Goal: Task Accomplishment & Management: Manage account settings

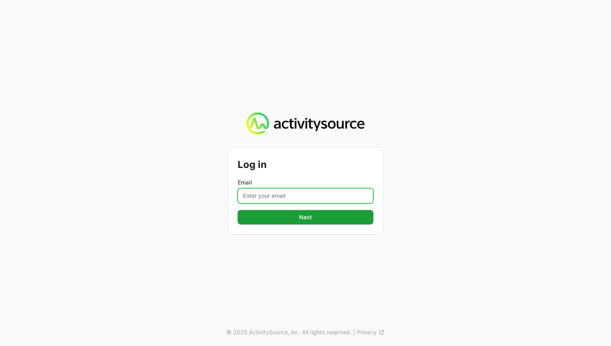
click at [281, 194] on input "Email" at bounding box center [306, 195] width 136 height 15
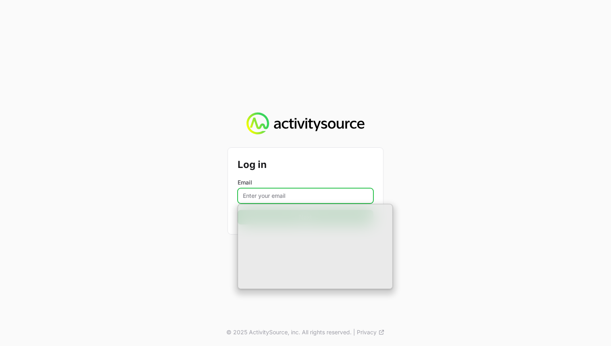
type input "[EMAIL_ADDRESS][DOMAIN_NAME]"
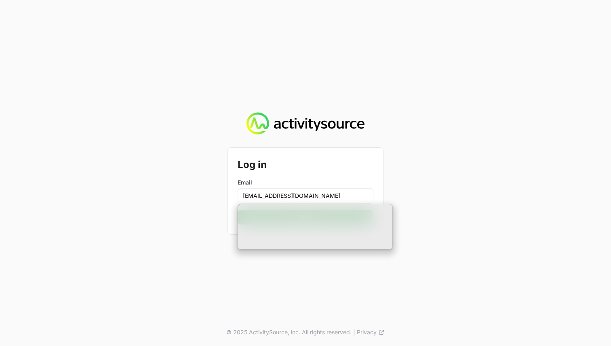
click at [457, 177] on div "Log in Email [EMAIL_ADDRESS][DOMAIN_NAME] Next © 2025 ActivitySource, inc. All …" at bounding box center [305, 173] width 611 height 346
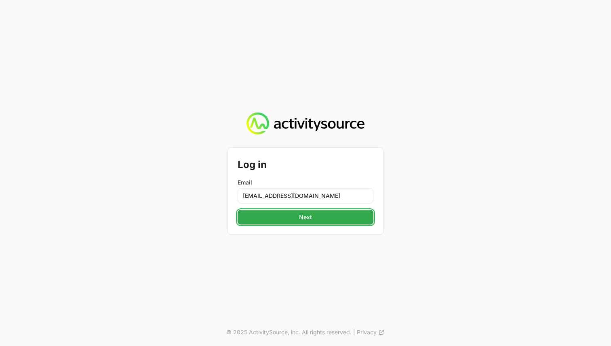
click at [347, 212] on button "Next" at bounding box center [306, 217] width 136 height 15
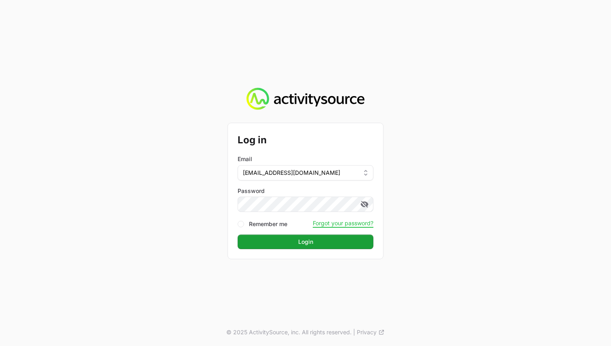
click at [291, 254] on div "Log in Email [EMAIL_ADDRESS][DOMAIN_NAME] Password Remember me Forgot your pass…" at bounding box center [305, 191] width 155 height 136
click at [301, 242] on span "Login" at bounding box center [305, 242] width 15 height 10
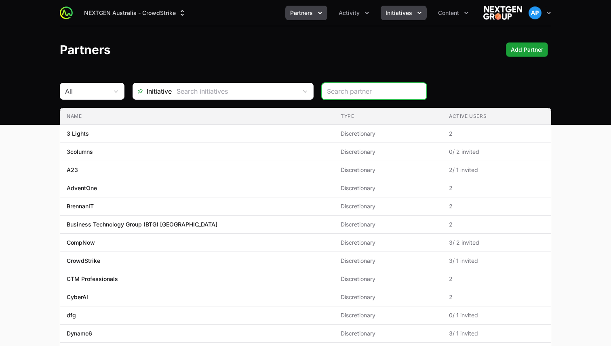
click at [400, 6] on button "Initiatives" at bounding box center [404, 13] width 46 height 15
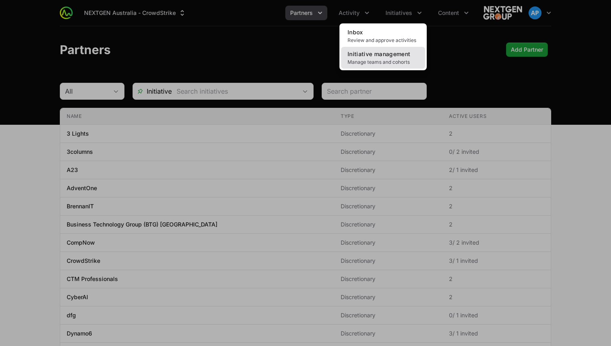
click at [396, 51] on span "Initiative management" at bounding box center [379, 54] width 63 height 7
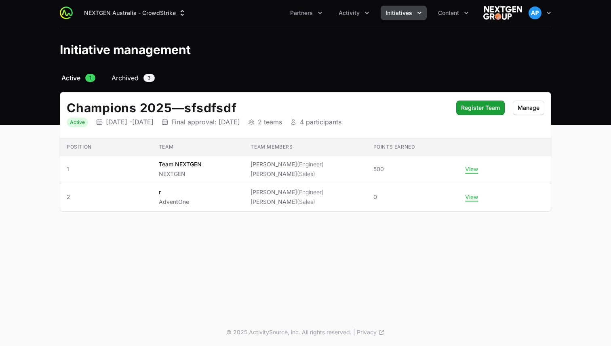
click at [134, 82] on span "Archived" at bounding box center [125, 78] width 27 height 10
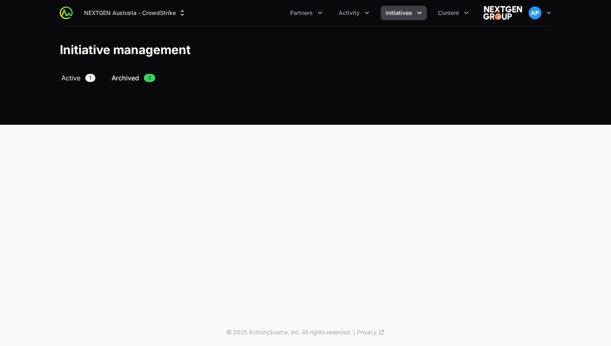
click at [65, 75] on span "Active" at bounding box center [70, 78] width 19 height 10
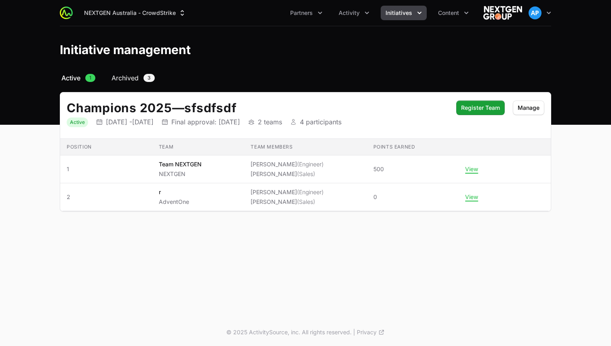
click at [134, 79] on span "Archived" at bounding box center [125, 78] width 27 height 10
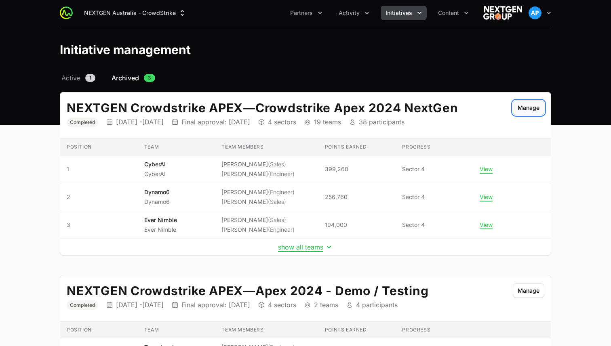
click at [527, 114] on button "Manage" at bounding box center [529, 108] width 32 height 15
